Goal: Communication & Community: Answer question/provide support

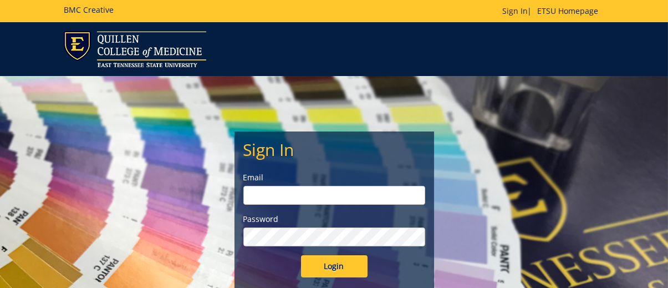
type input "[EMAIL_ADDRESS][DOMAIN_NAME]"
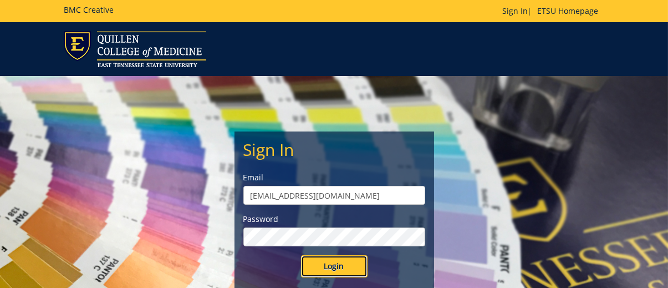
click at [353, 266] on input "Login" at bounding box center [334, 266] width 67 height 22
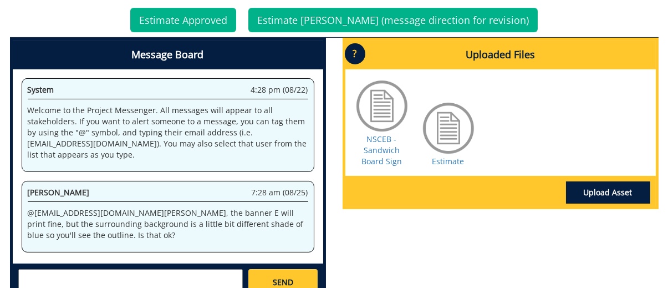
scroll to position [610, 0]
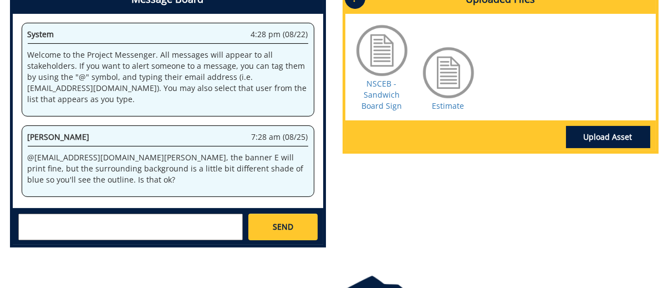
click at [57, 224] on textarea at bounding box center [130, 227] width 225 height 27
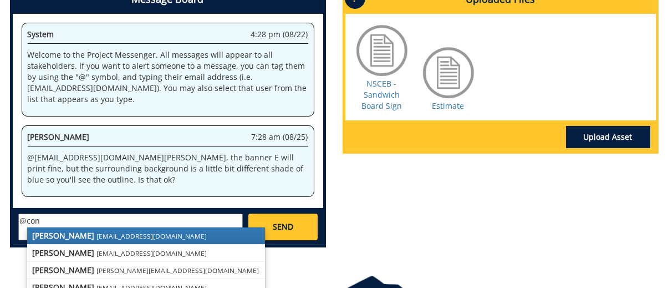
click at [114, 234] on small "[EMAIL_ADDRESS][DOMAIN_NAME]" at bounding box center [152, 235] width 110 height 9
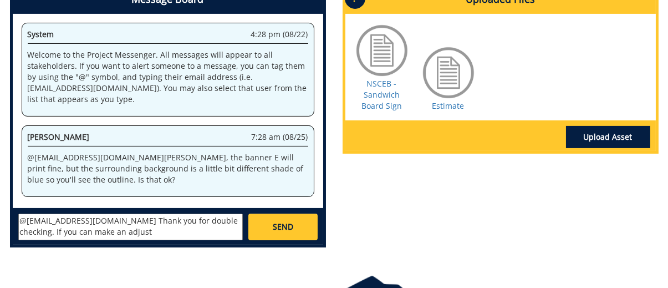
drag, startPoint x: 214, startPoint y: 219, endPoint x: 234, endPoint y: 230, distance: 23.1
click at [234, 230] on textarea "@[EMAIL_ADDRESS][DOMAIN_NAME] Thank you for double checking. If you can make an…" at bounding box center [130, 227] width 225 height 27
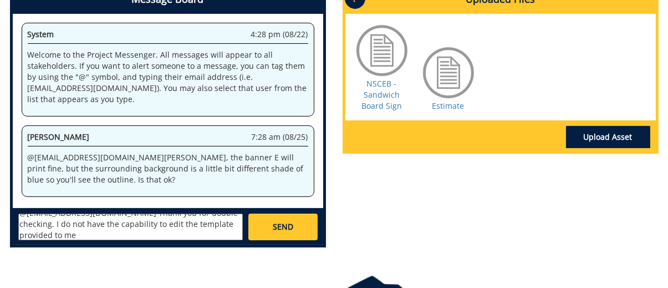
scroll to position [0, 0]
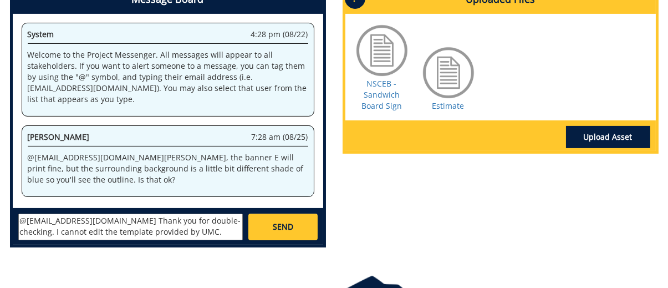
click at [76, 232] on textarea "@[EMAIL_ADDRESS][DOMAIN_NAME] Thank you for double-checking. I cannot edit the …" at bounding box center [130, 227] width 225 height 27
click at [204, 231] on textarea "@[EMAIL_ADDRESS][DOMAIN_NAME] Thank you for double-checking. I cannot edit the …" at bounding box center [130, 227] width 225 height 27
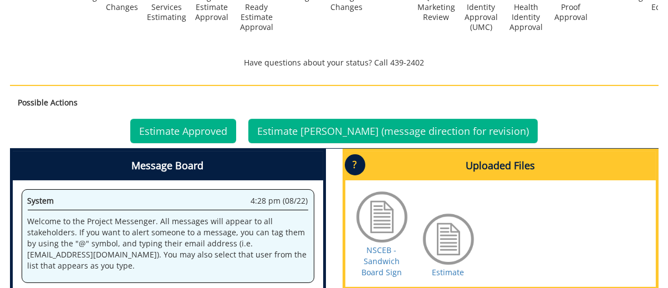
scroll to position [610, 0]
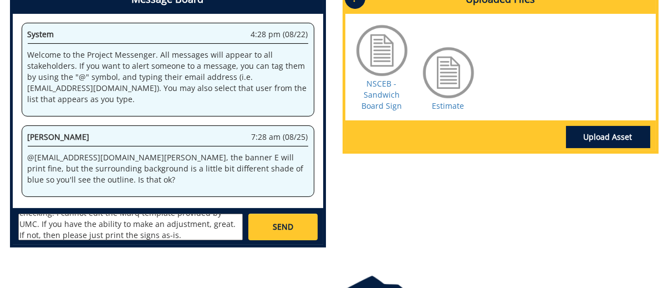
type textarea "@[EMAIL_ADDRESS][DOMAIN_NAME] Thank you for double-checking. I cannot edit the …"
click at [289, 231] on link "SEND" at bounding box center [283, 227] width 69 height 27
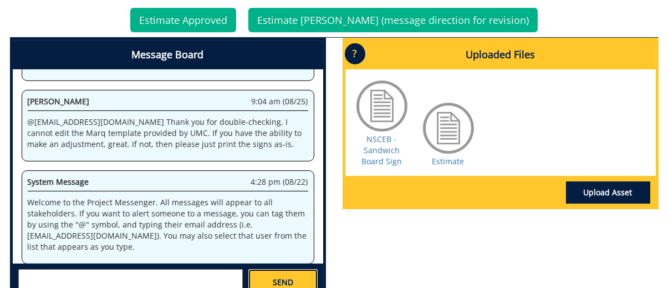
scroll to position [388, 0]
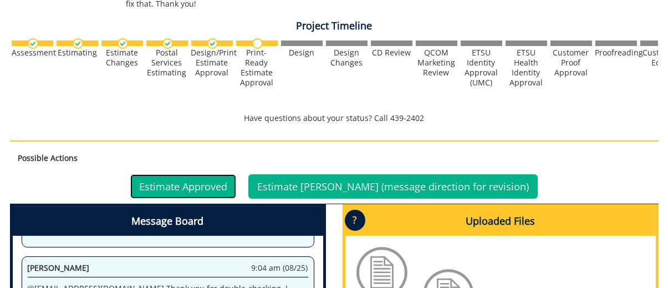
click at [190, 186] on link "Estimate Approved" at bounding box center [183, 186] width 106 height 24
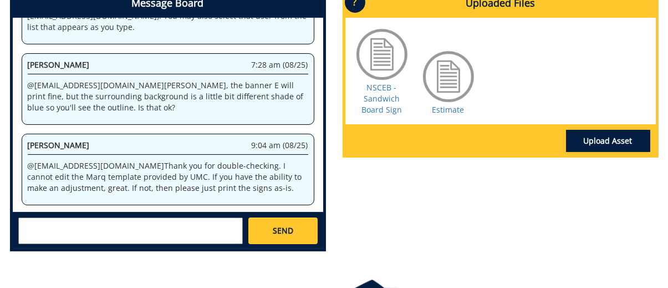
scroll to position [499, 0]
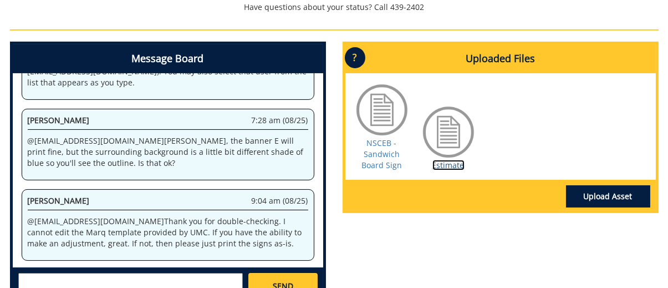
click at [451, 163] on link "Estimate" at bounding box center [449, 165] width 32 height 11
